Goal: Information Seeking & Learning: Learn about a topic

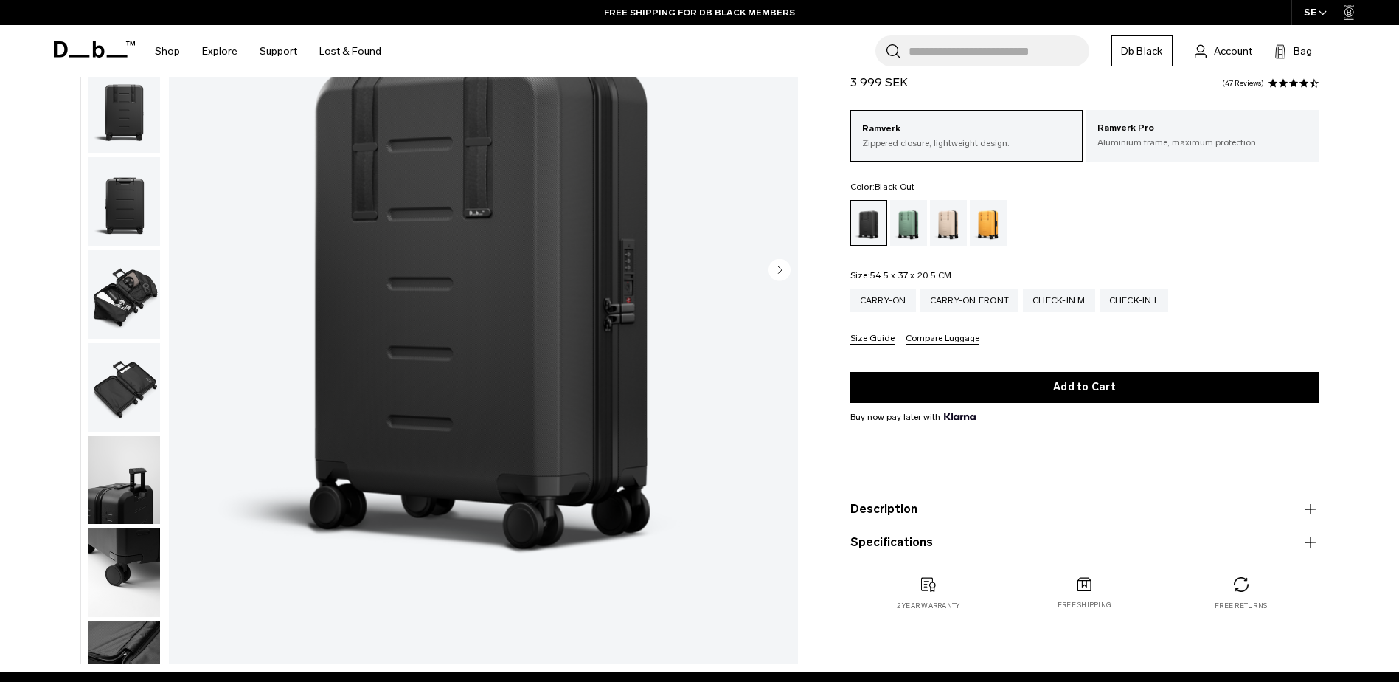
click at [787, 269] on circle "Next slide" at bounding box center [780, 269] width 22 height 22
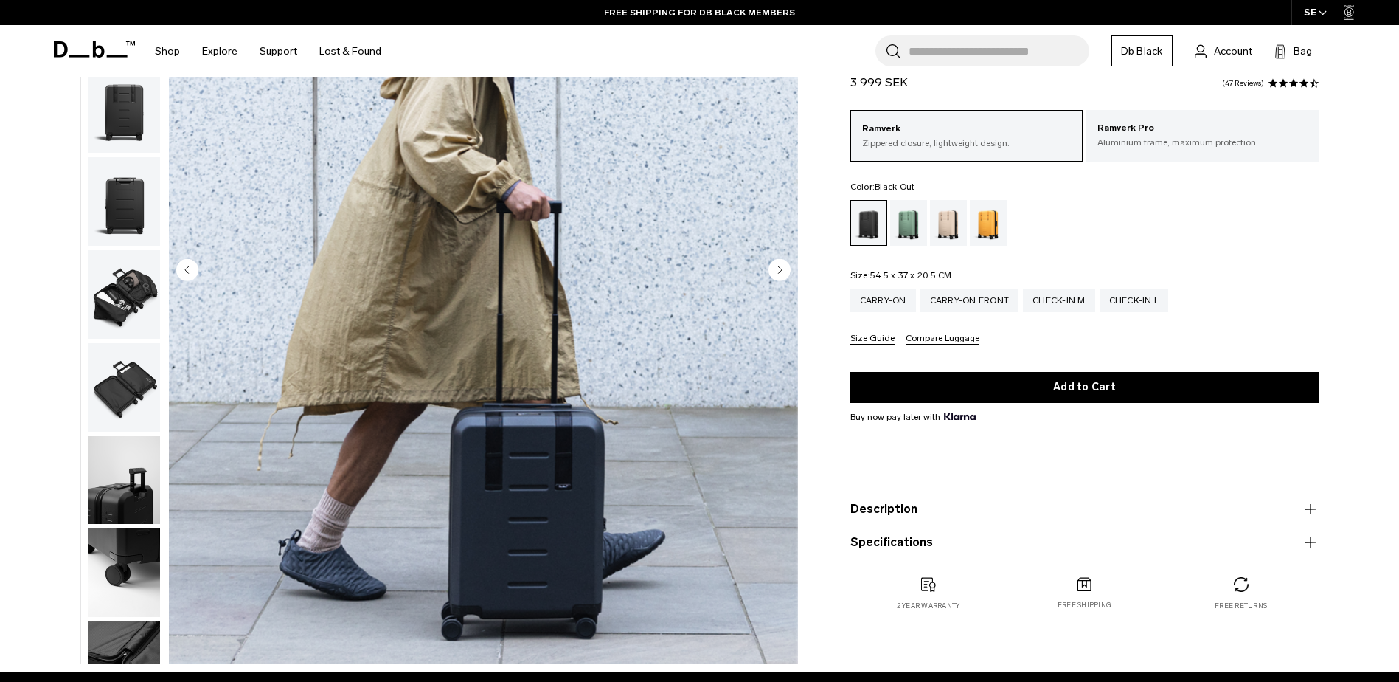
scroll to position [93, 0]
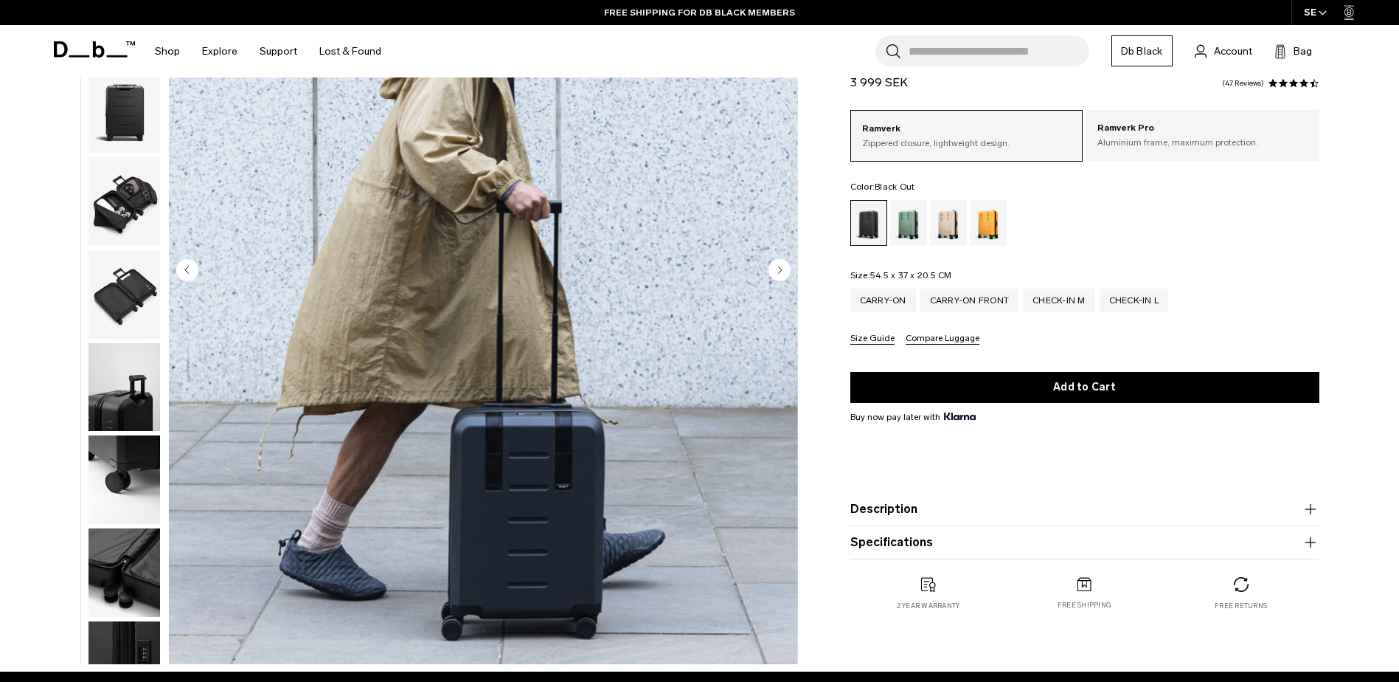
click at [787, 269] on circle "Next slide" at bounding box center [780, 269] width 22 height 22
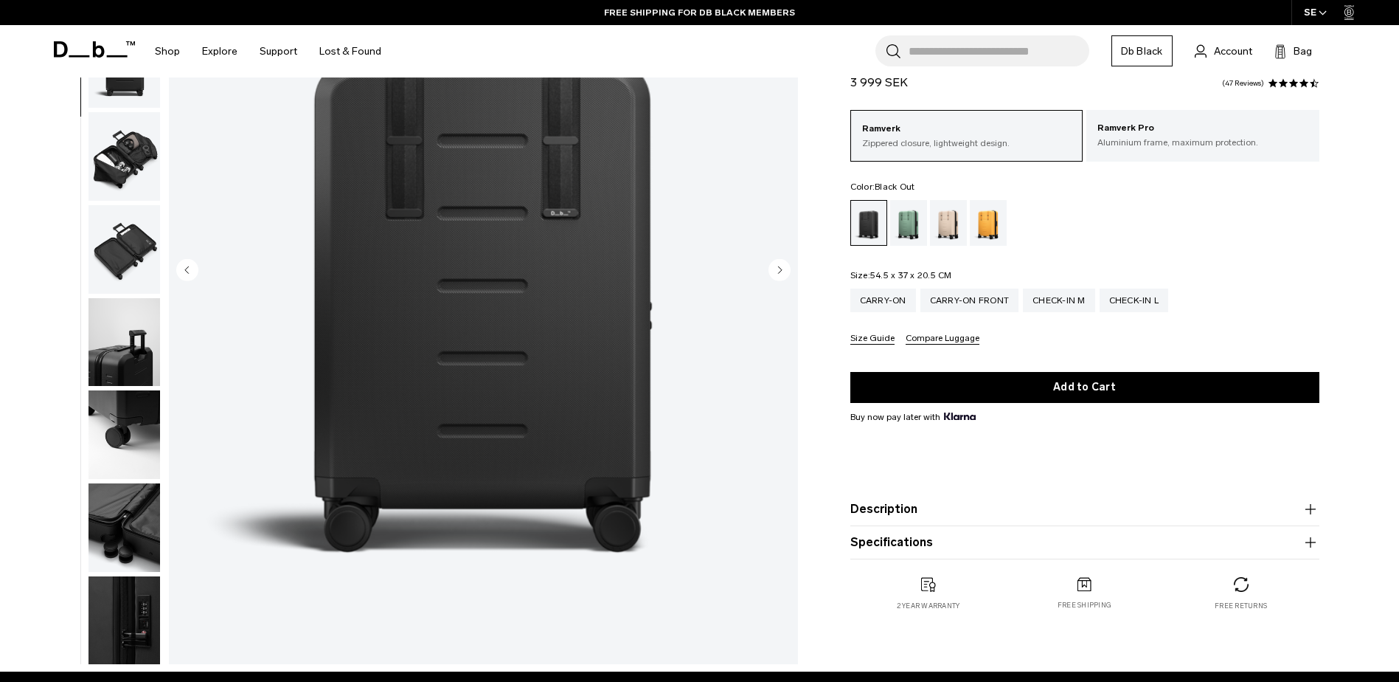
scroll to position [139, 0]
click at [787, 269] on circle "Next slide" at bounding box center [780, 269] width 22 height 22
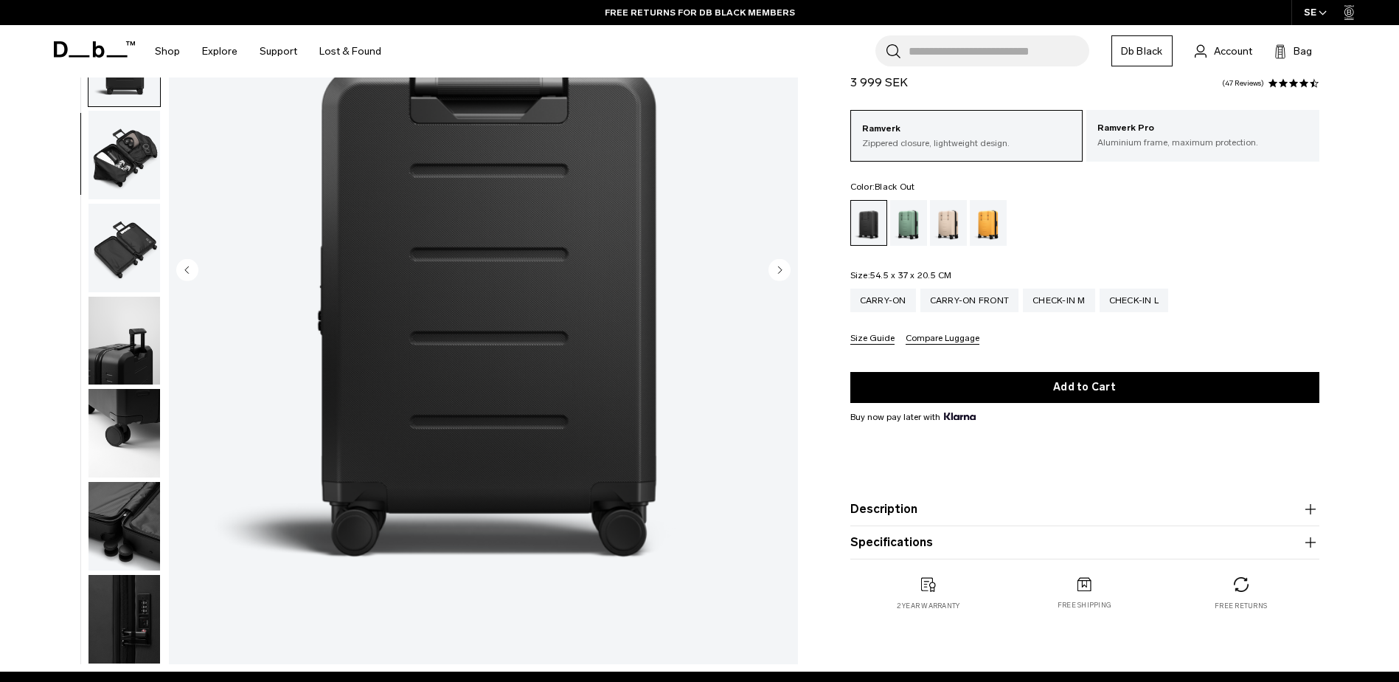
click at [787, 269] on circle "Next slide" at bounding box center [780, 269] width 22 height 22
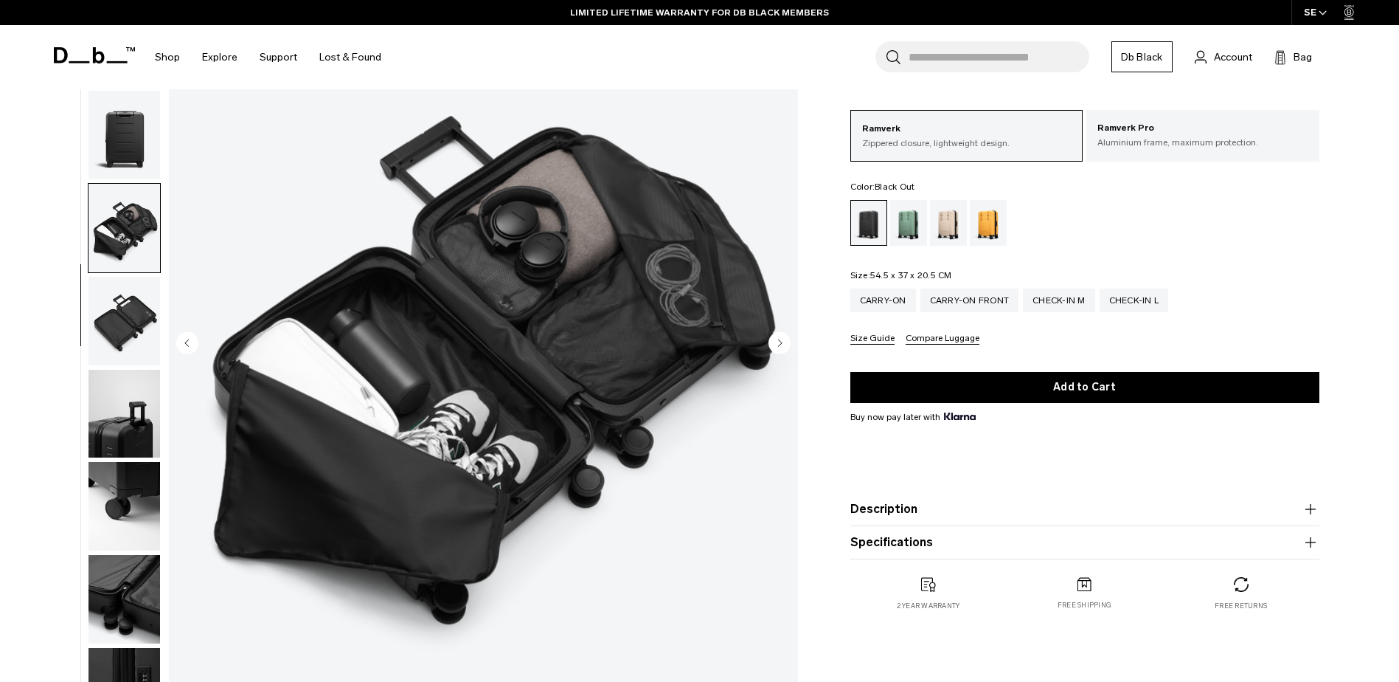
scroll to position [148, 0]
click at [784, 339] on circle "Next slide" at bounding box center [780, 343] width 22 height 22
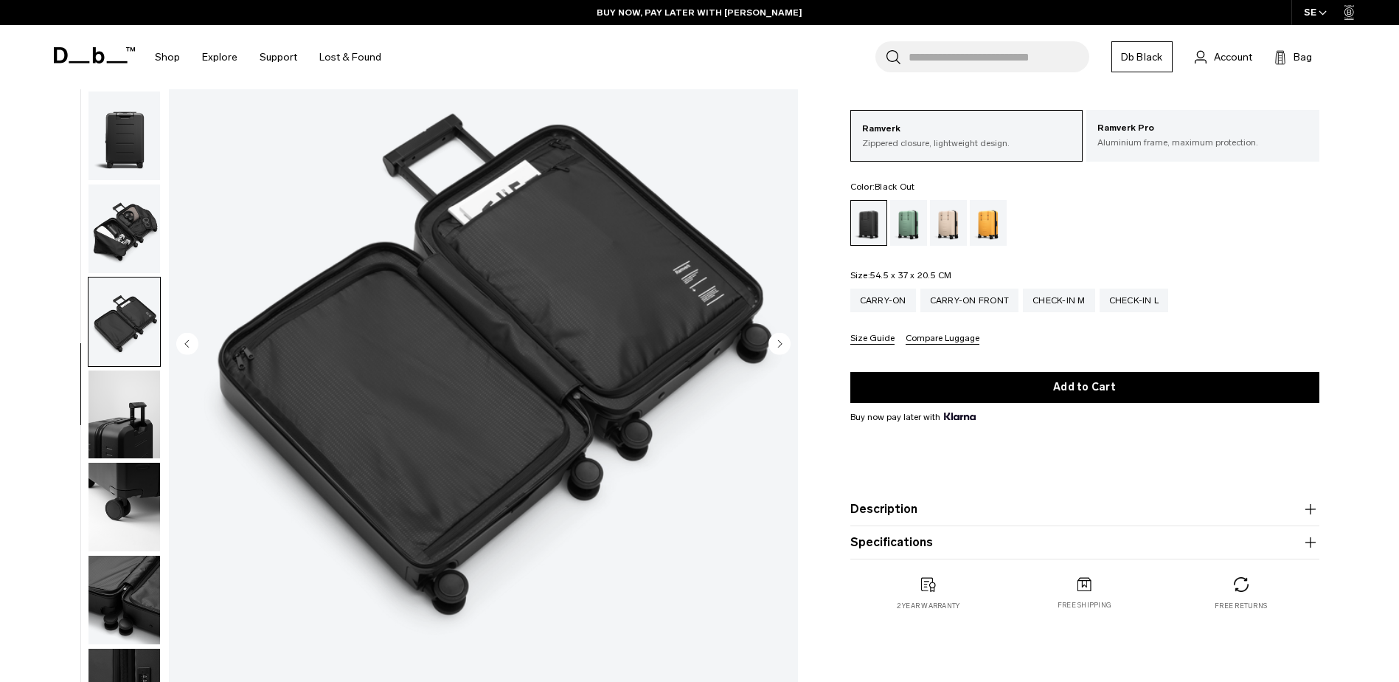
click at [780, 339] on circle "Next slide" at bounding box center [780, 343] width 22 height 22
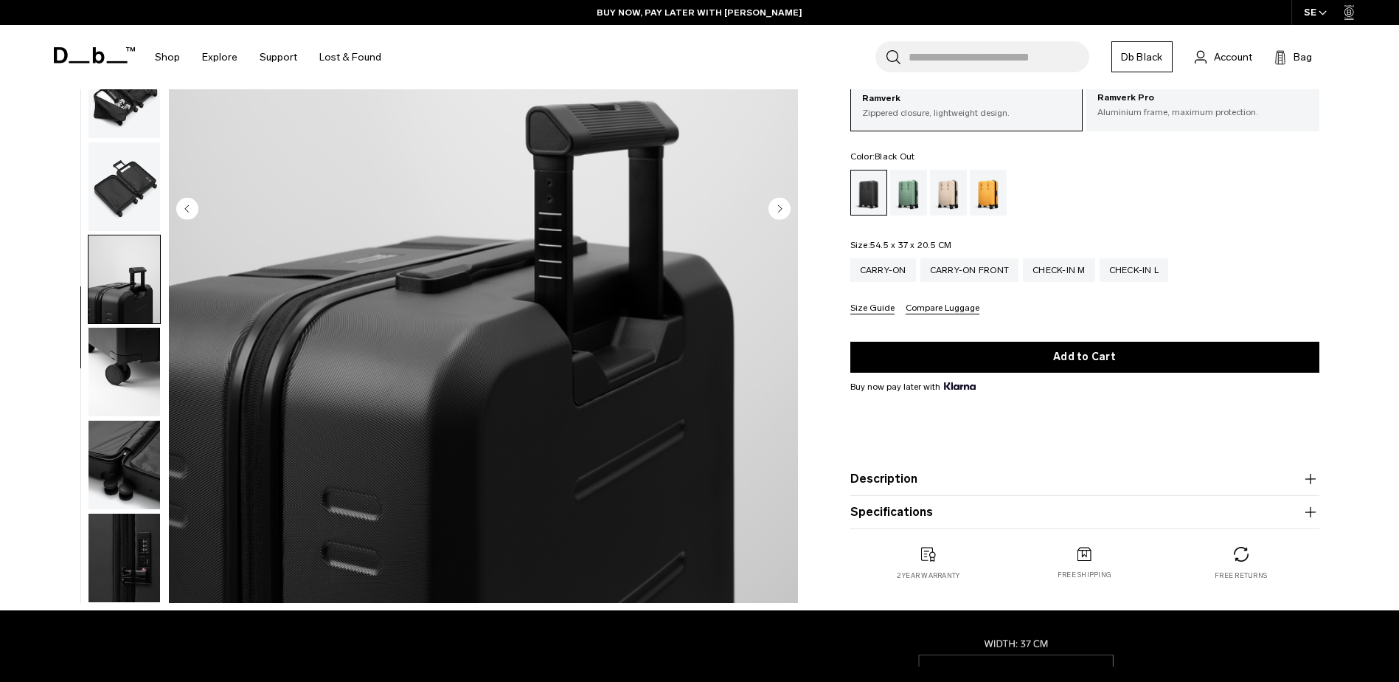
scroll to position [295, 0]
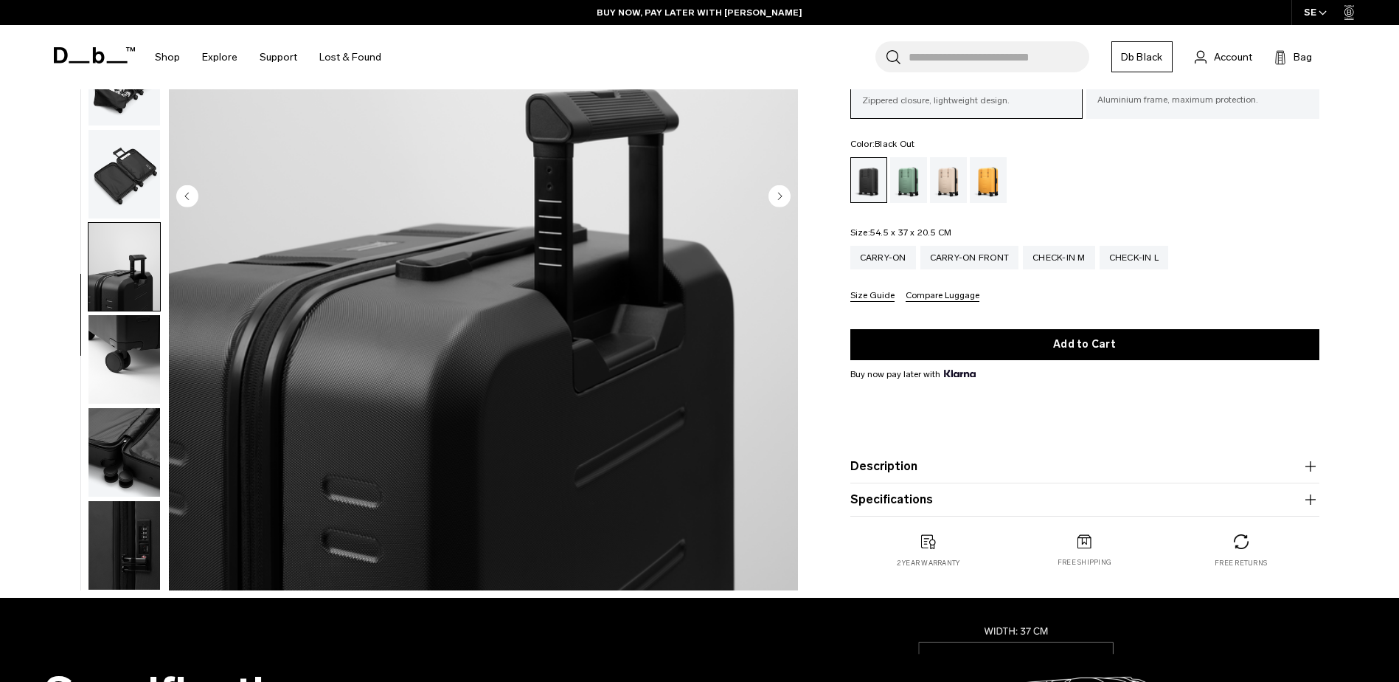
click at [133, 339] on img "button" at bounding box center [125, 359] width 72 height 89
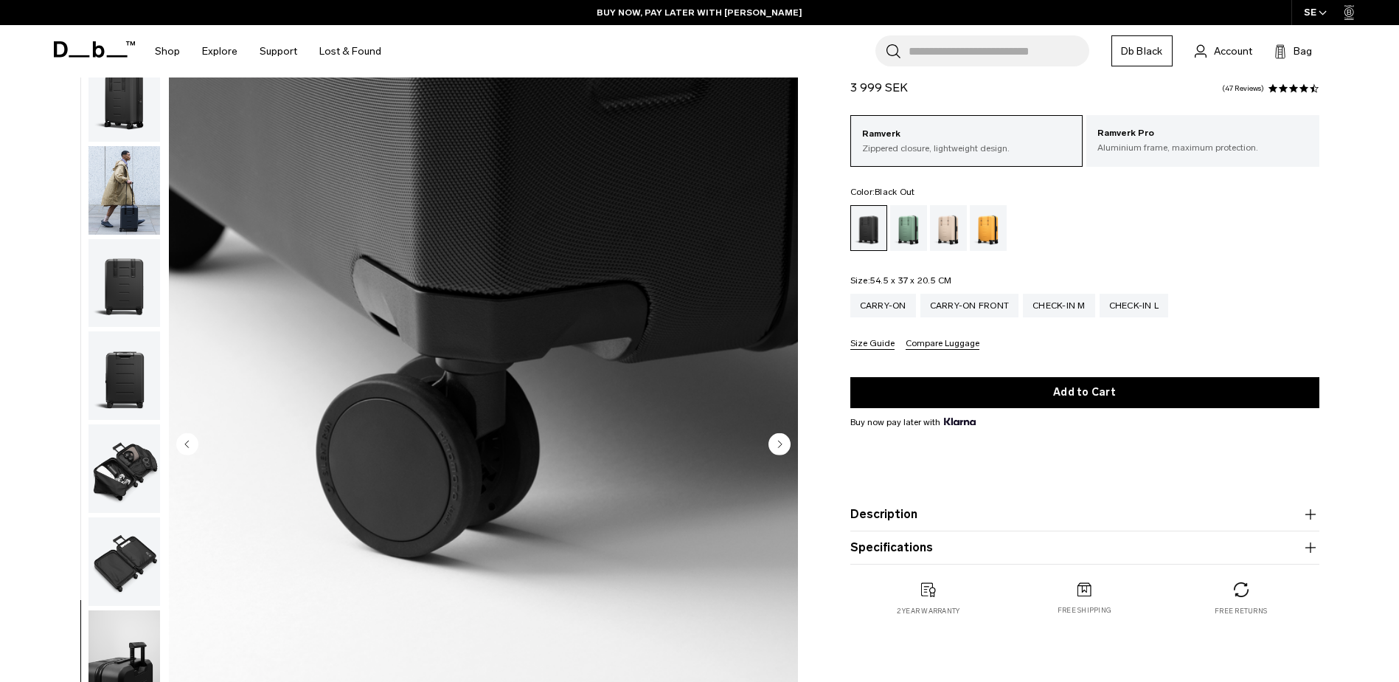
scroll to position [74, 0]
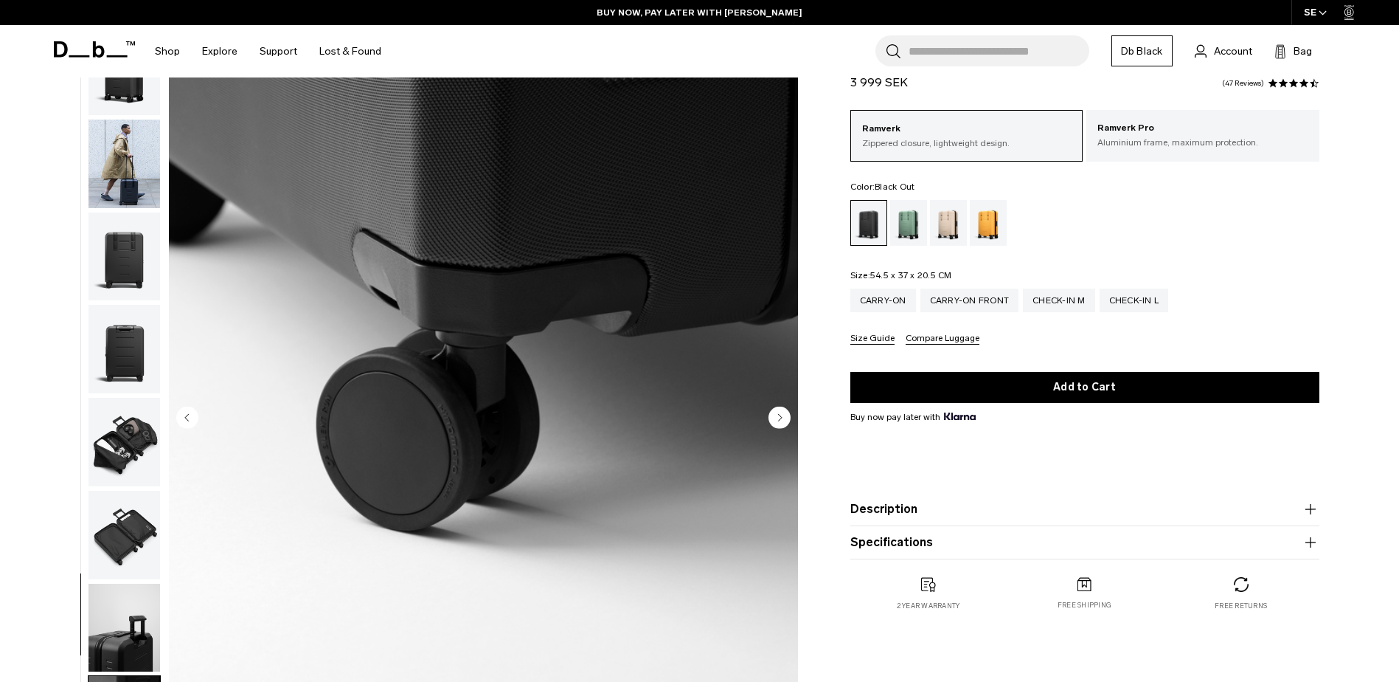
click at [132, 358] on img "button" at bounding box center [125, 349] width 72 height 89
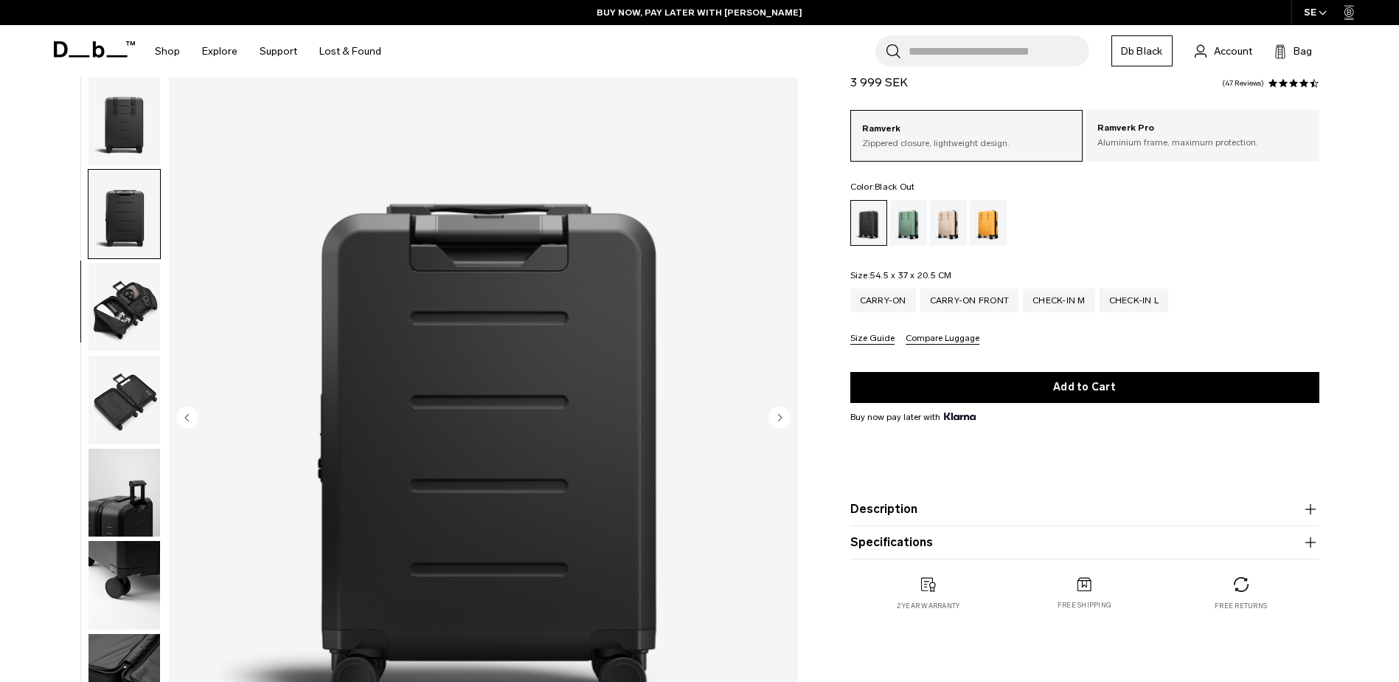
scroll to position [139, 0]
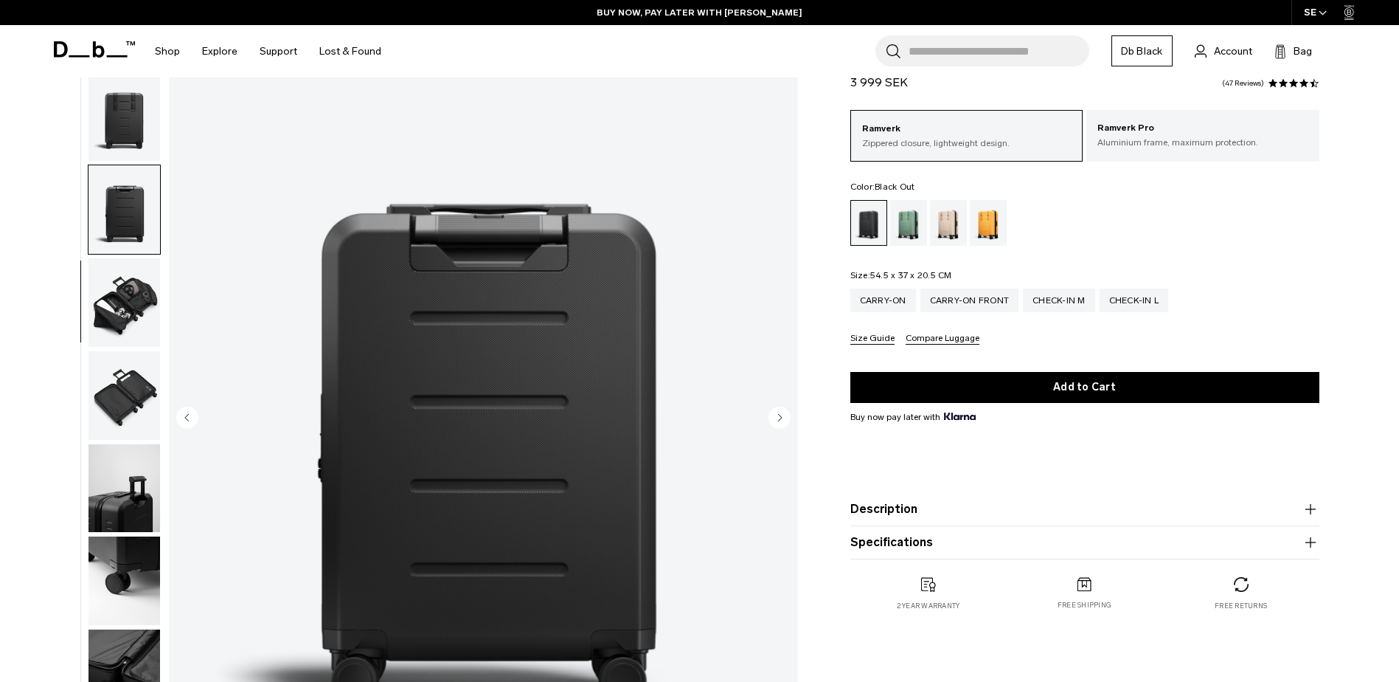
click at [148, 292] on img "button" at bounding box center [125, 302] width 72 height 89
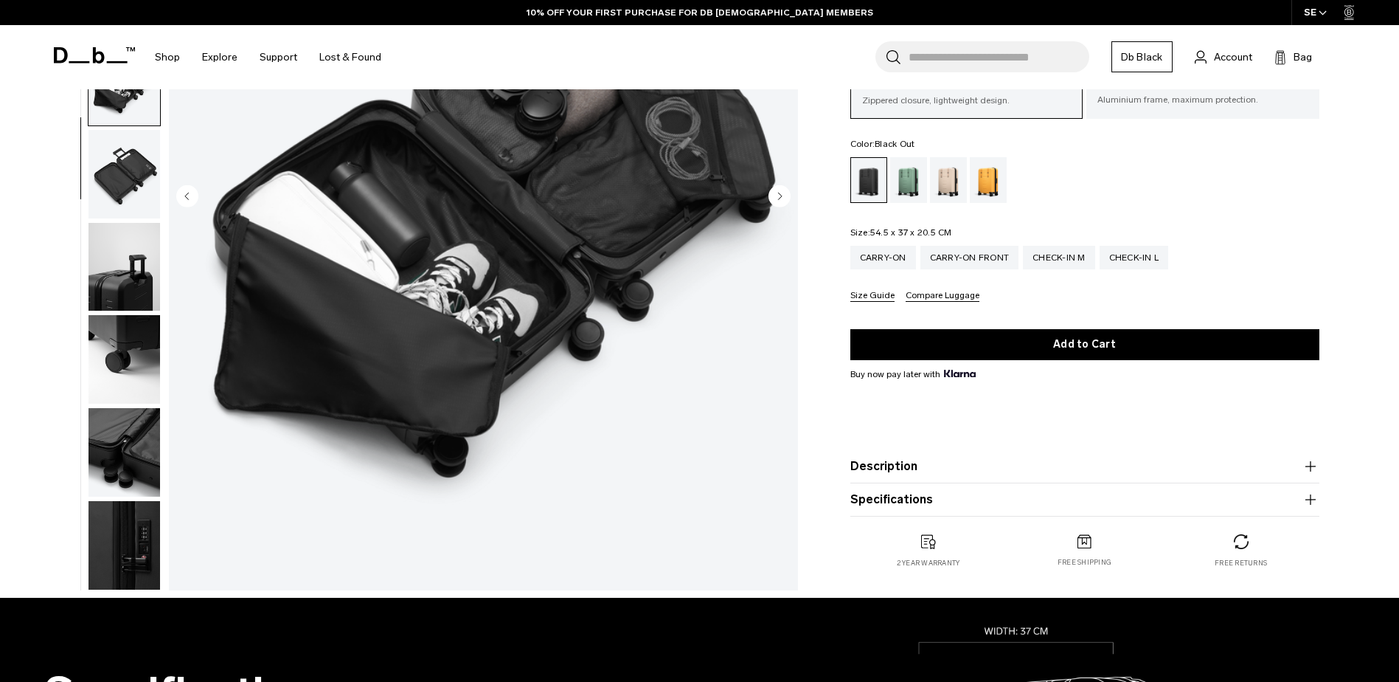
scroll to position [0, 0]
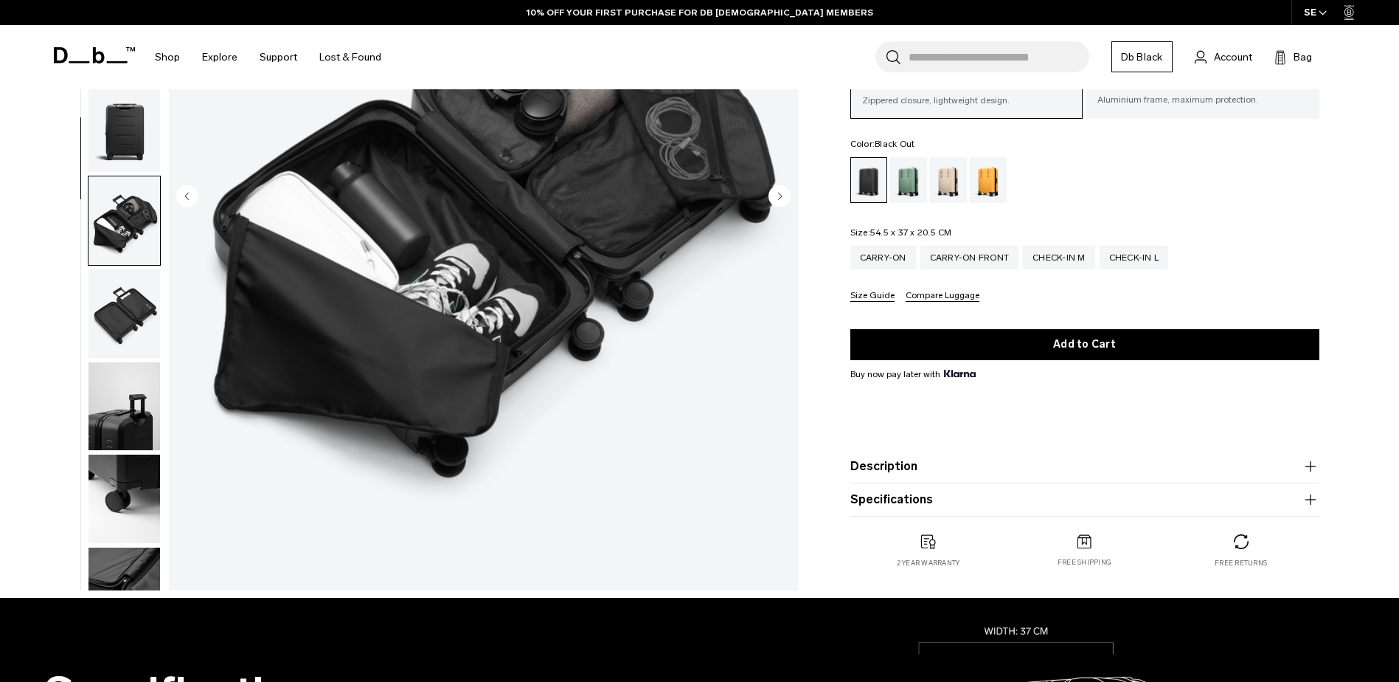
click at [124, 105] on img "button" at bounding box center [125, 127] width 72 height 89
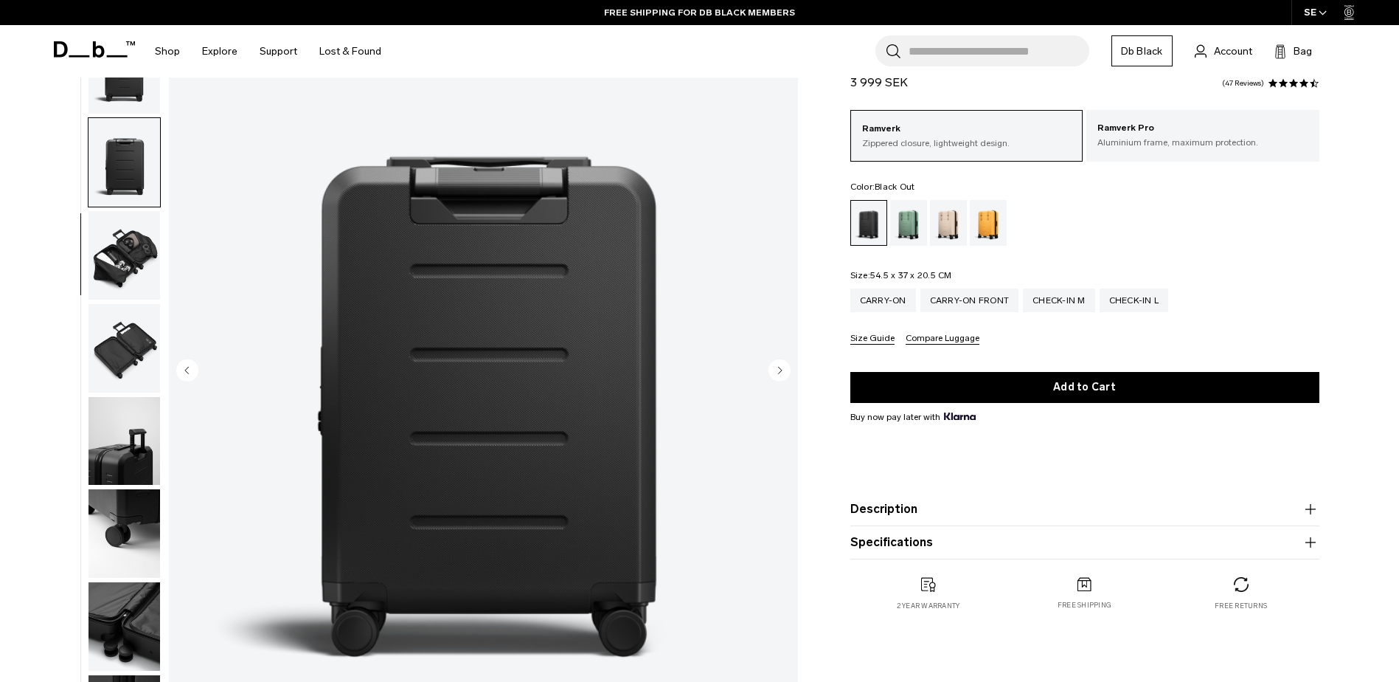
scroll to position [148, 0]
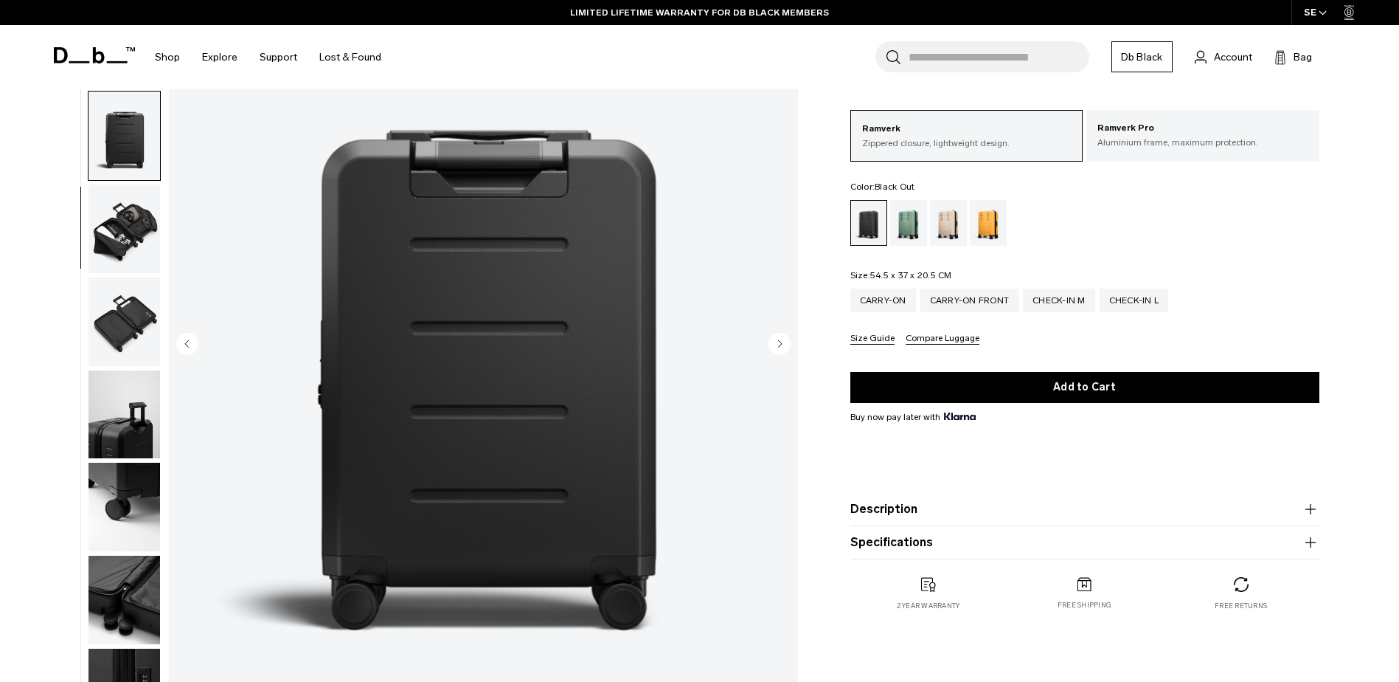
click at [777, 352] on circle "Next slide" at bounding box center [780, 343] width 22 height 22
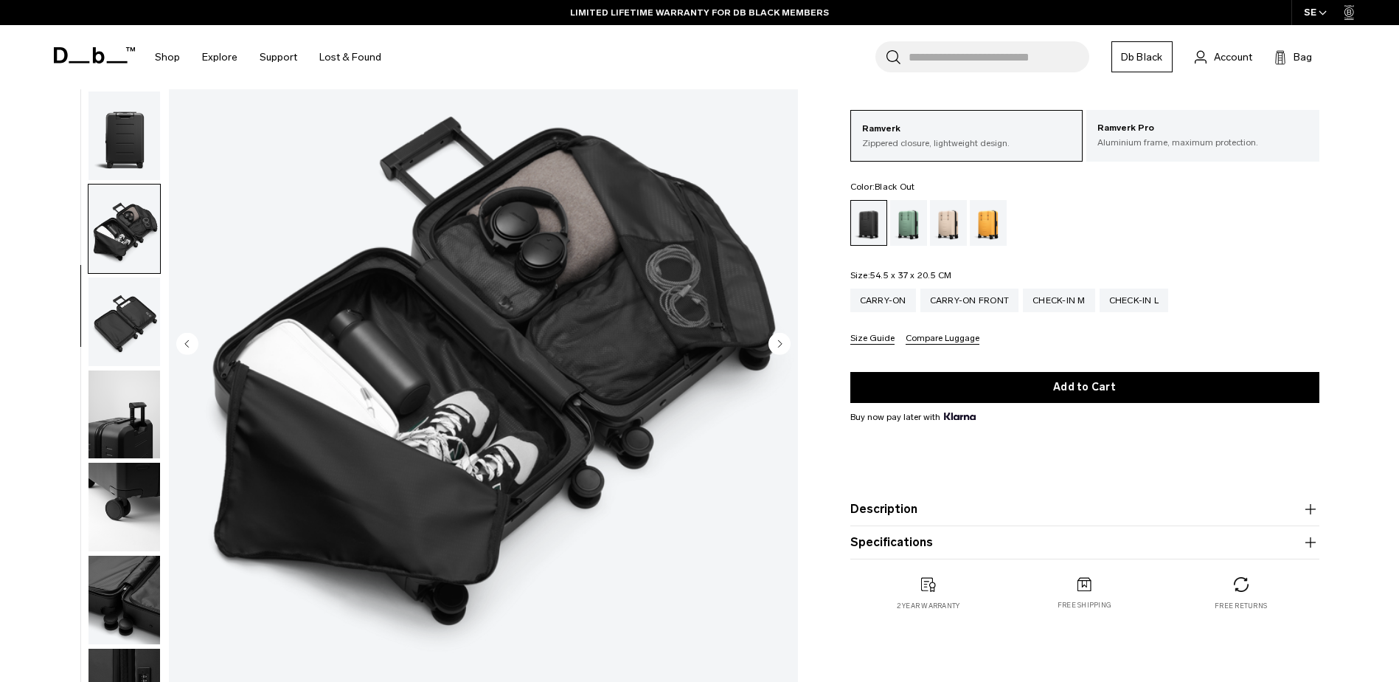
click at [777, 352] on circle "Next slide" at bounding box center [780, 343] width 22 height 22
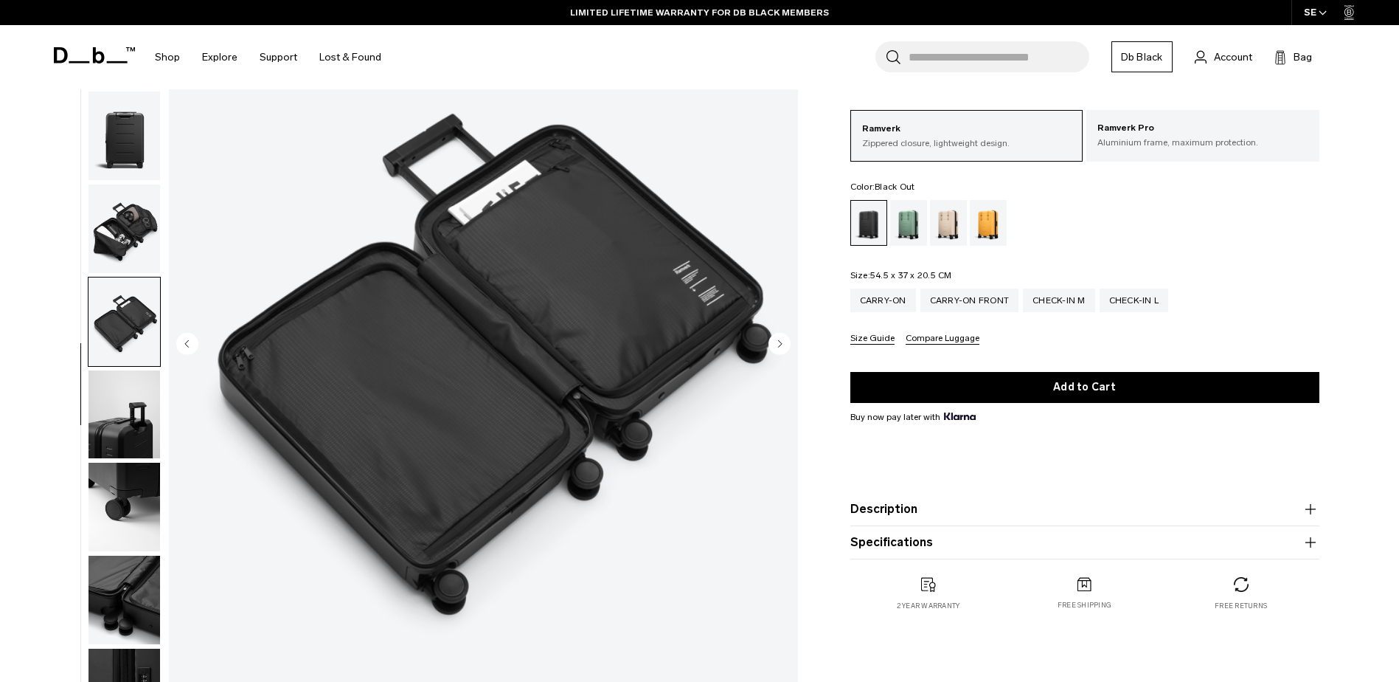
click at [777, 352] on circle "Next slide" at bounding box center [780, 343] width 22 height 22
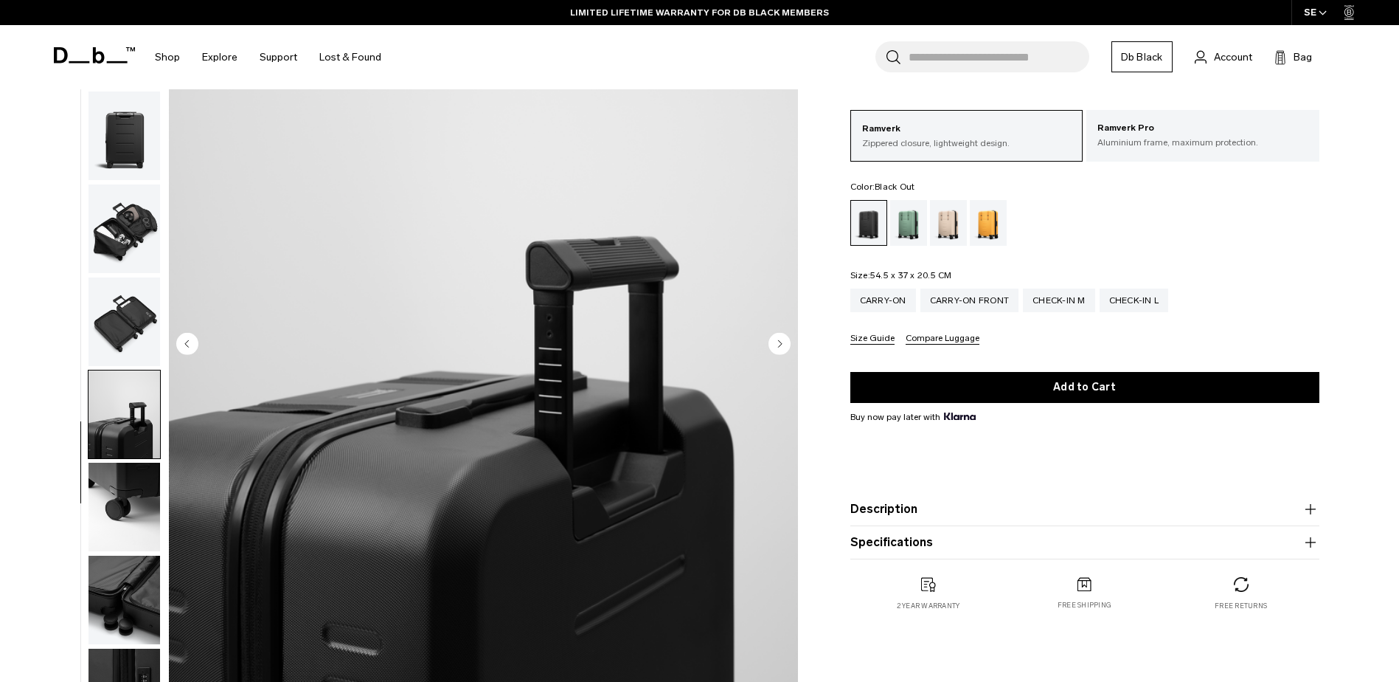
click at [777, 352] on circle "Next slide" at bounding box center [780, 343] width 22 height 22
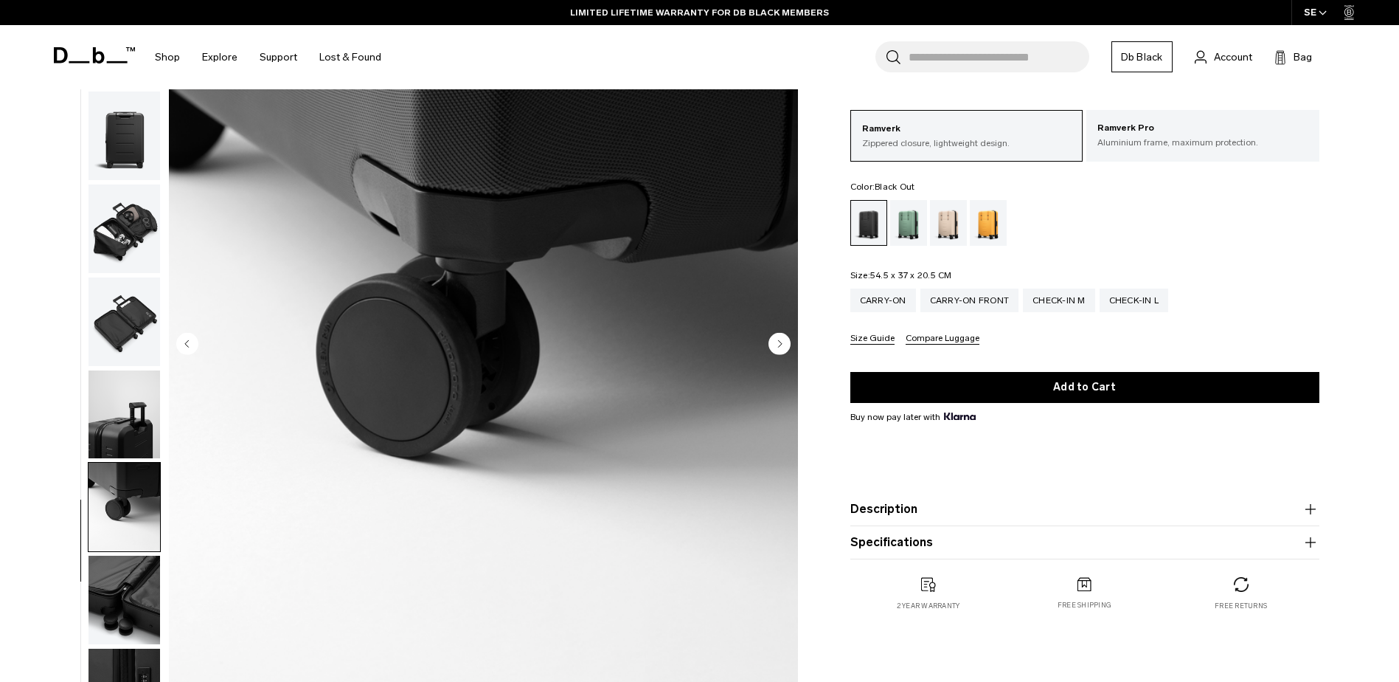
click at [777, 352] on circle "Next slide" at bounding box center [780, 343] width 22 height 22
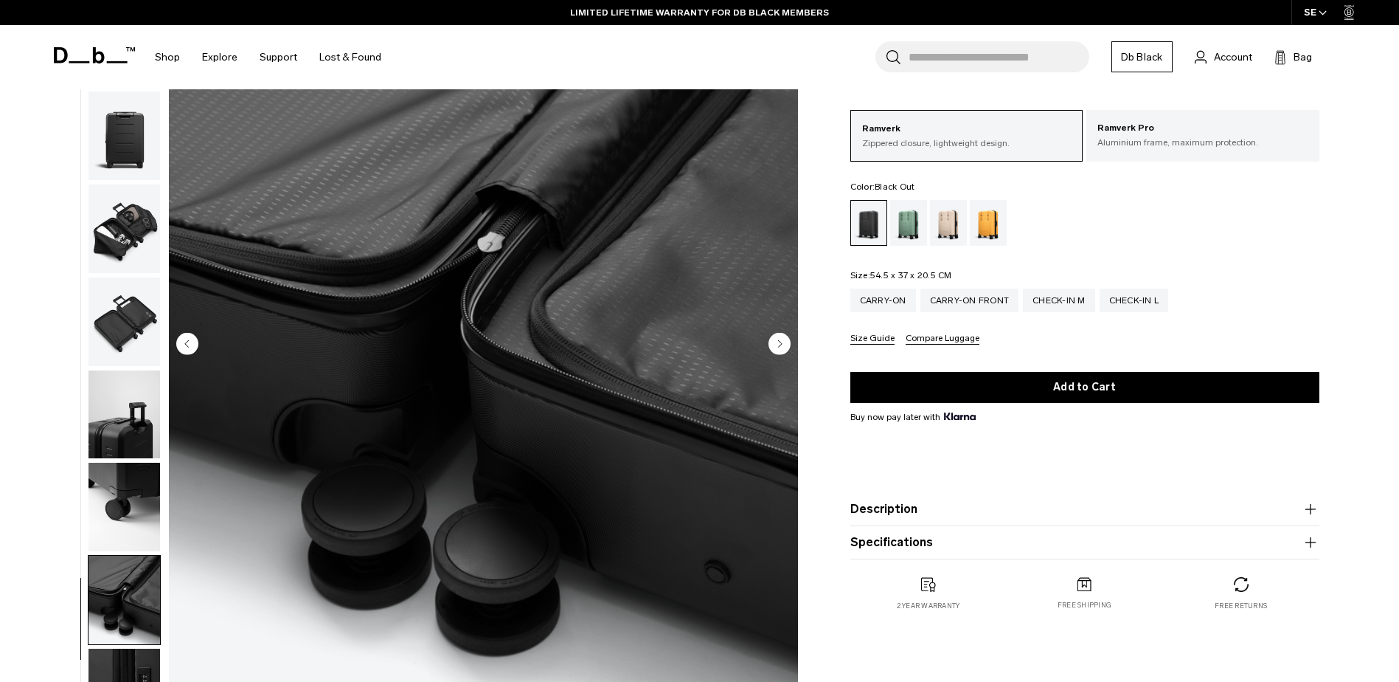
click at [777, 352] on circle "Next slide" at bounding box center [780, 343] width 22 height 22
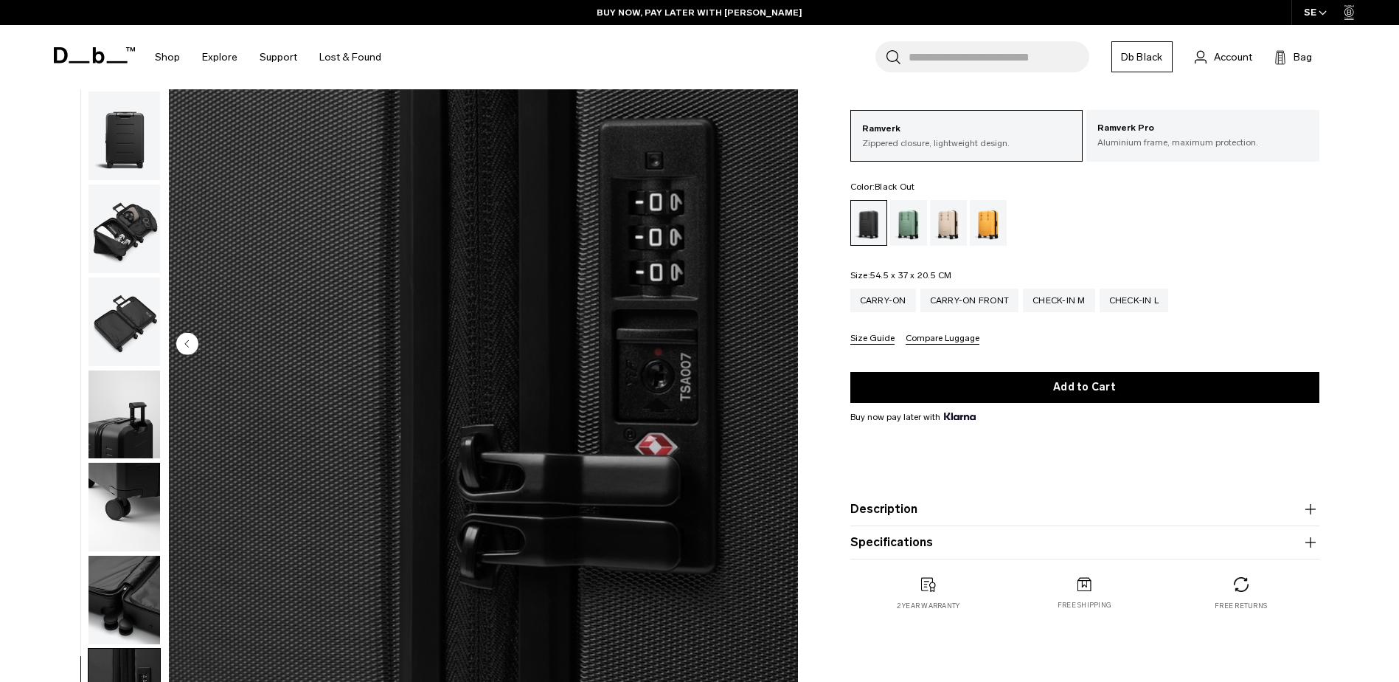
click at [777, 352] on img "10 / 10" at bounding box center [483, 345] width 629 height 786
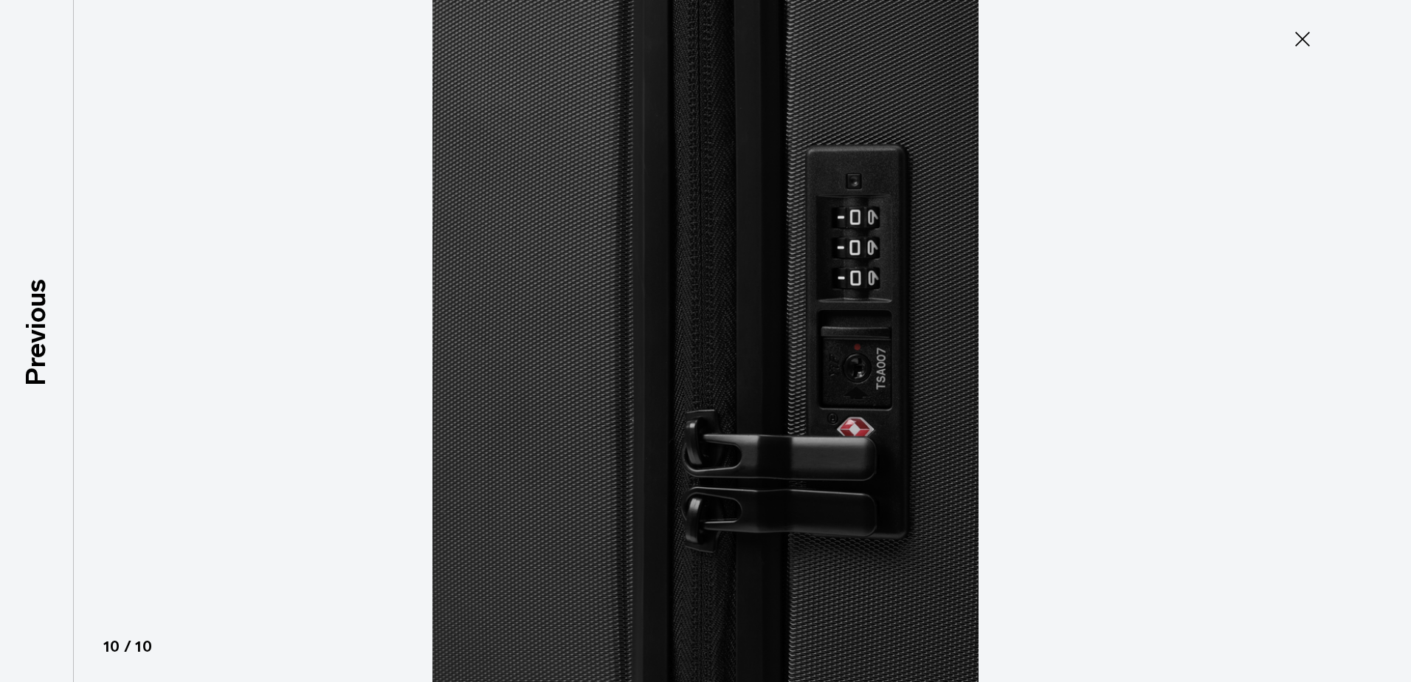
click at [1310, 30] on icon at bounding box center [1302, 39] width 24 height 24
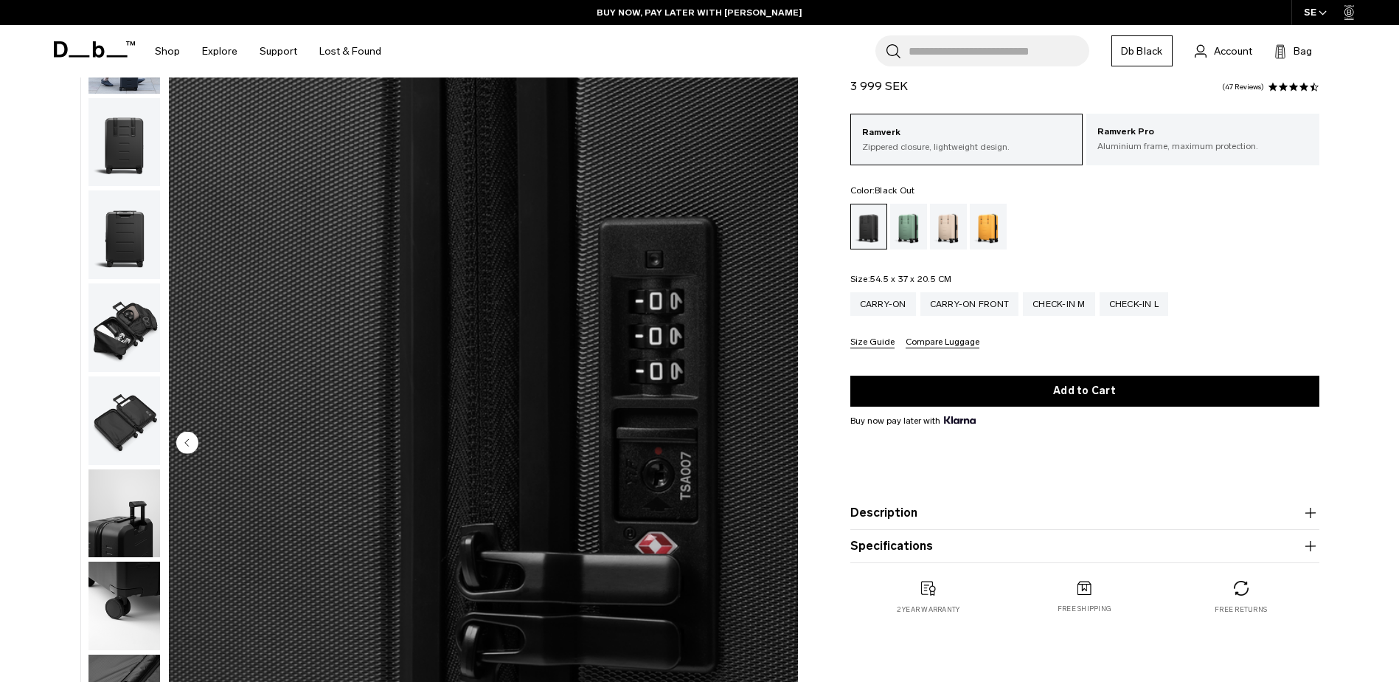
scroll to position [74, 0]
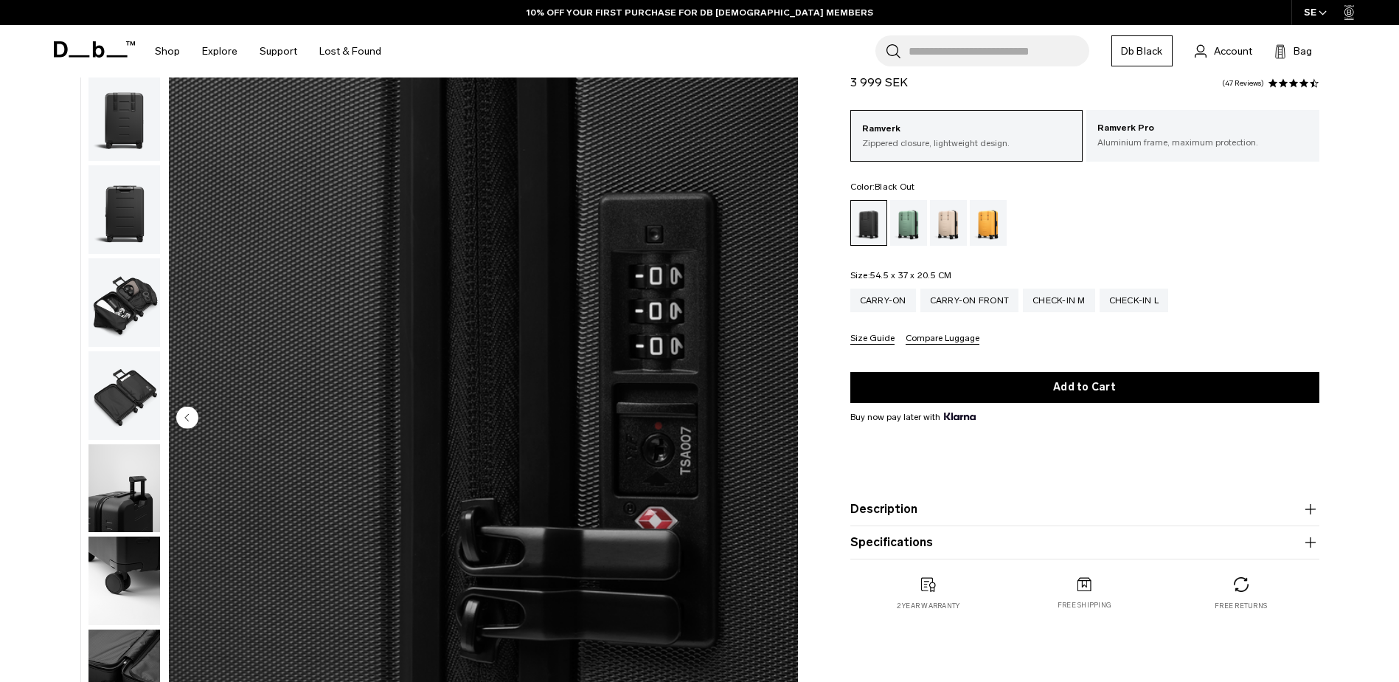
click at [926, 545] on button "Specifications" at bounding box center [1085, 542] width 469 height 18
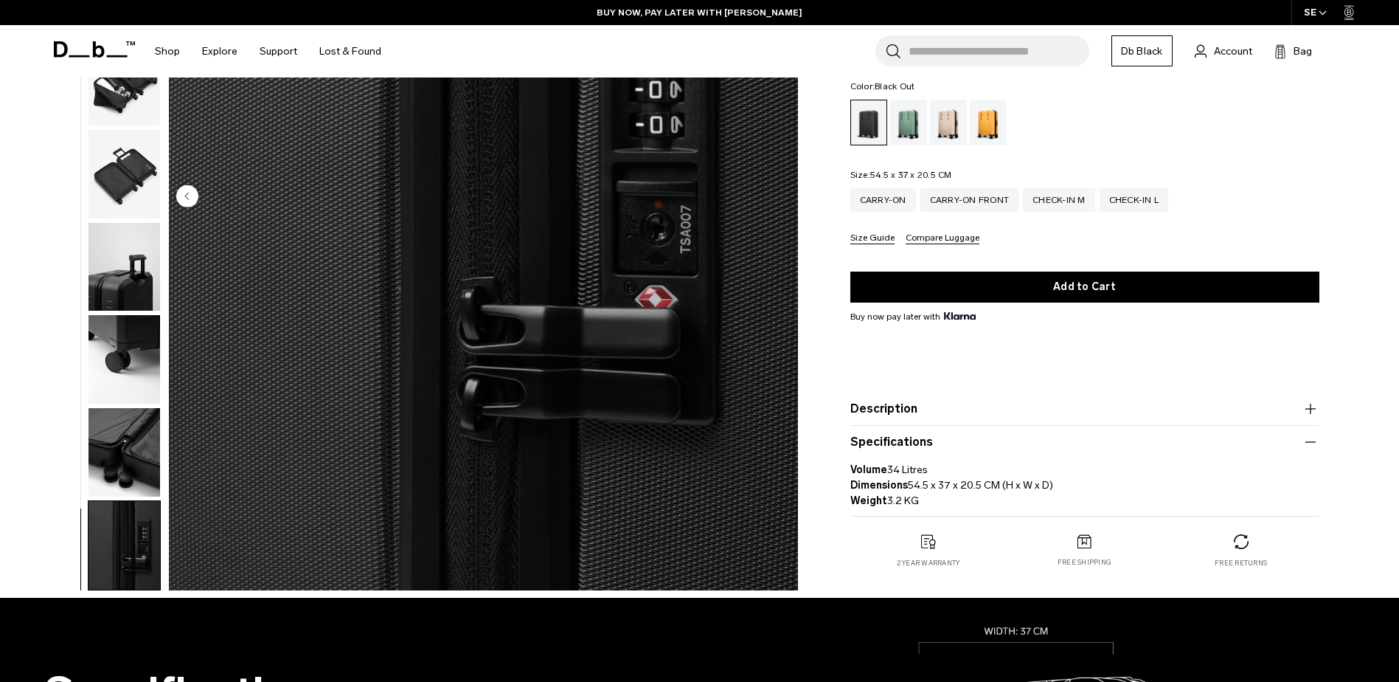
scroll to position [221, 0]
